Goal: Navigation & Orientation: Find specific page/section

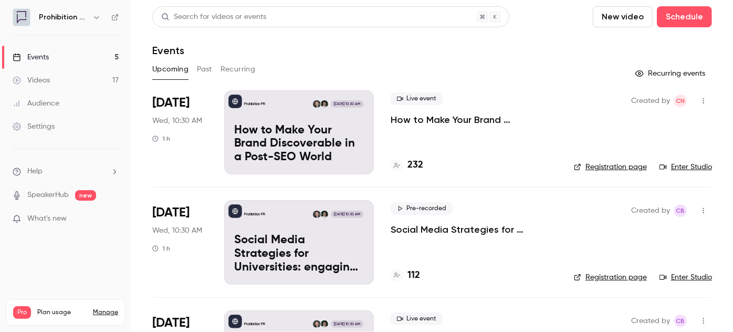
scroll to position [300, 0]
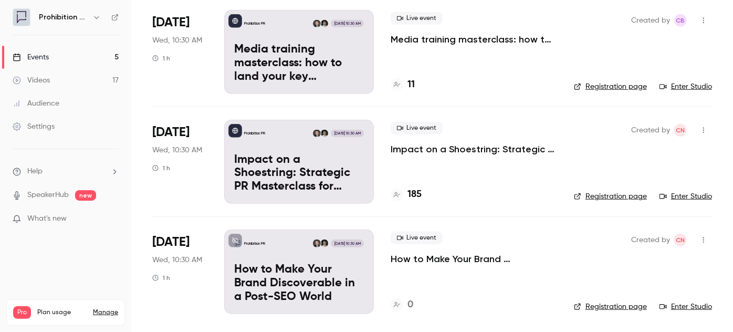
click at [52, 129] on div "Settings" at bounding box center [34, 126] width 42 height 10
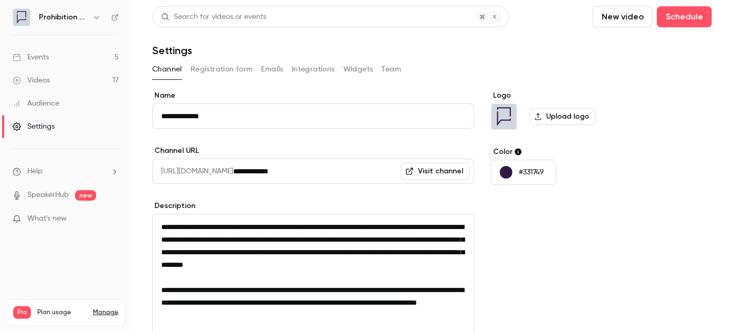
click at [236, 68] on button "Registration form" at bounding box center [222, 69] width 62 height 17
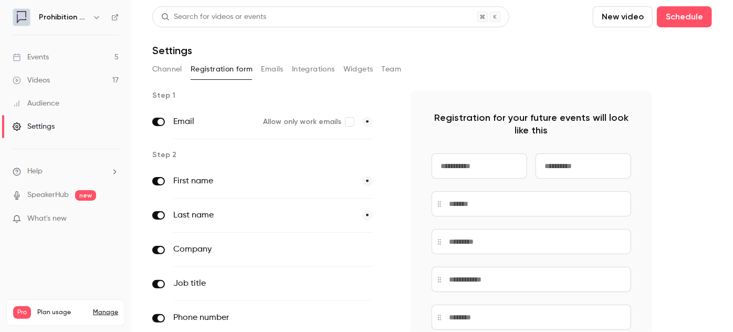
click at [269, 70] on button "Emails" at bounding box center [272, 69] width 22 height 17
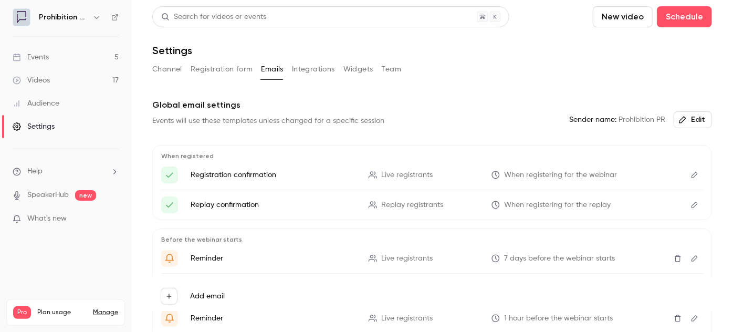
click at [310, 71] on button "Integrations" at bounding box center [313, 69] width 43 height 17
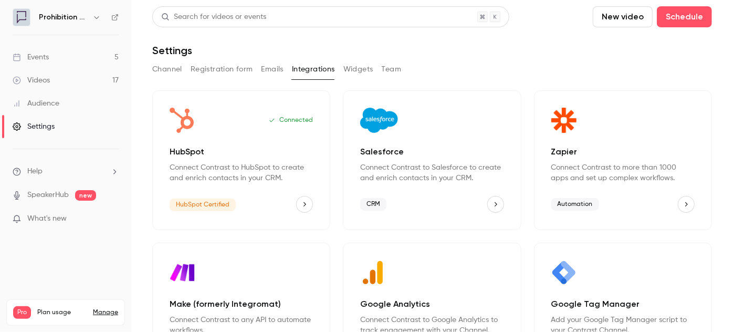
click at [365, 74] on button "Widgets" at bounding box center [358, 69] width 30 height 17
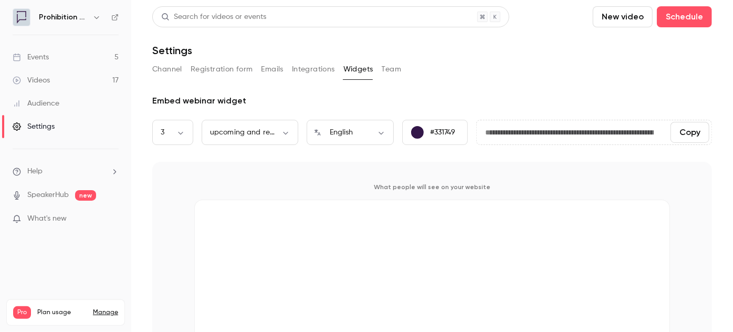
click at [387, 67] on button "Team" at bounding box center [392, 69] width 20 height 17
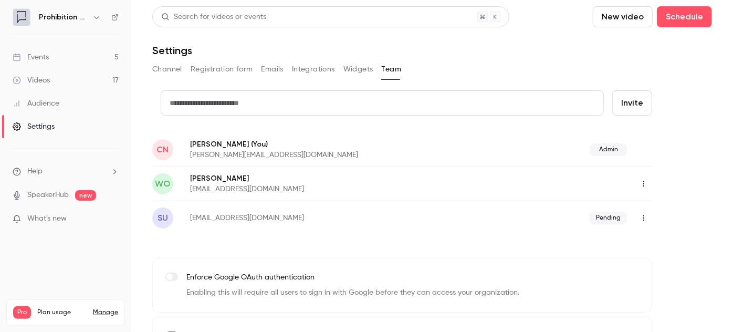
click at [266, 66] on button "Emails" at bounding box center [272, 69] width 22 height 17
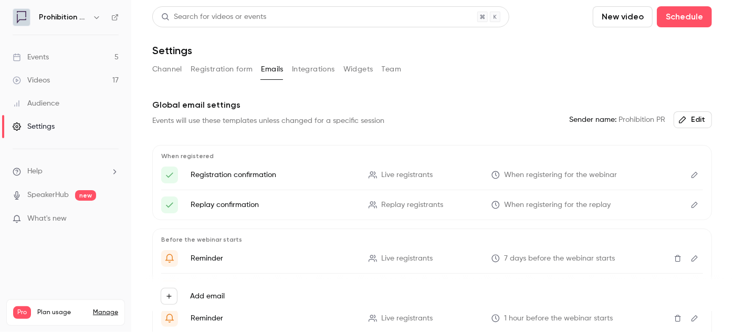
click at [229, 69] on button "Registration form" at bounding box center [222, 69] width 62 height 17
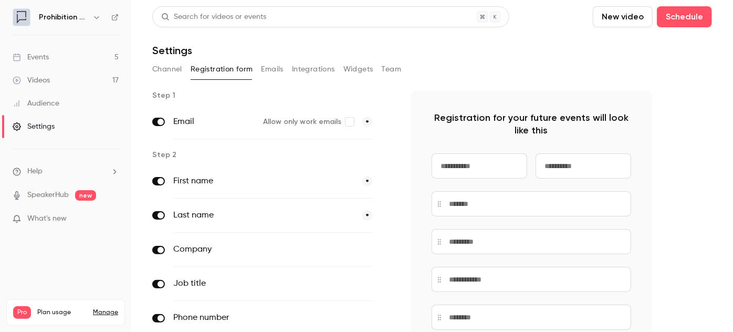
click at [166, 73] on button "Channel" at bounding box center [167, 69] width 30 height 17
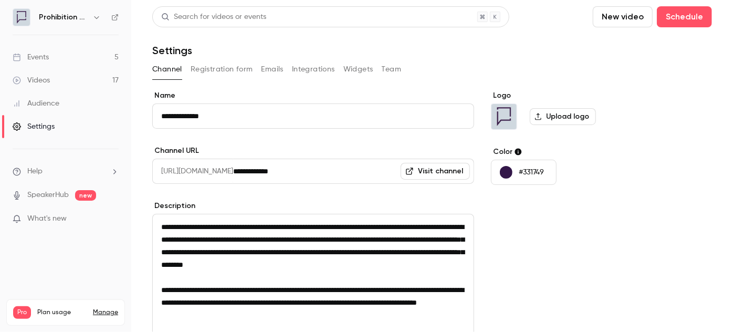
click at [45, 62] on div "Events" at bounding box center [31, 57] width 36 height 10
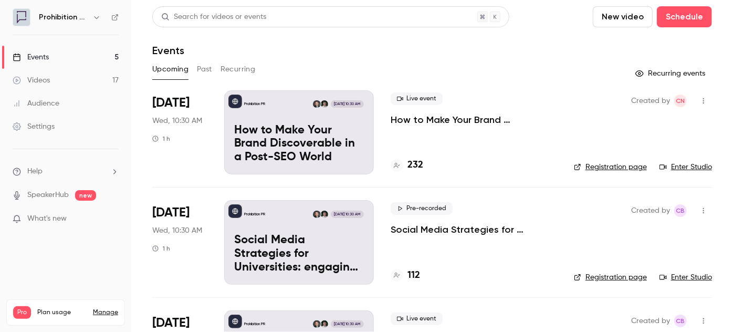
click at [52, 216] on span "What's new" at bounding box center [46, 218] width 39 height 11
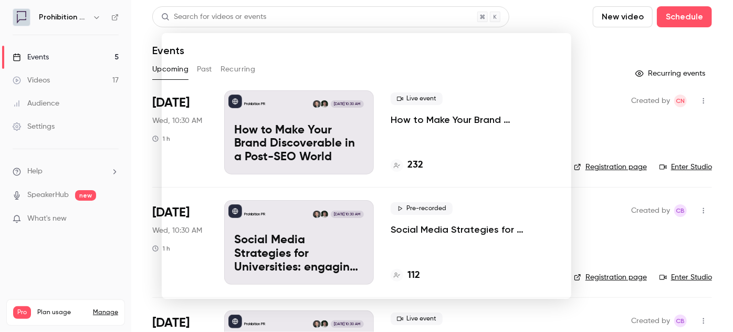
click at [594, 47] on div at bounding box center [366, 166] width 733 height 332
